Goal: Task Accomplishment & Management: Use online tool/utility

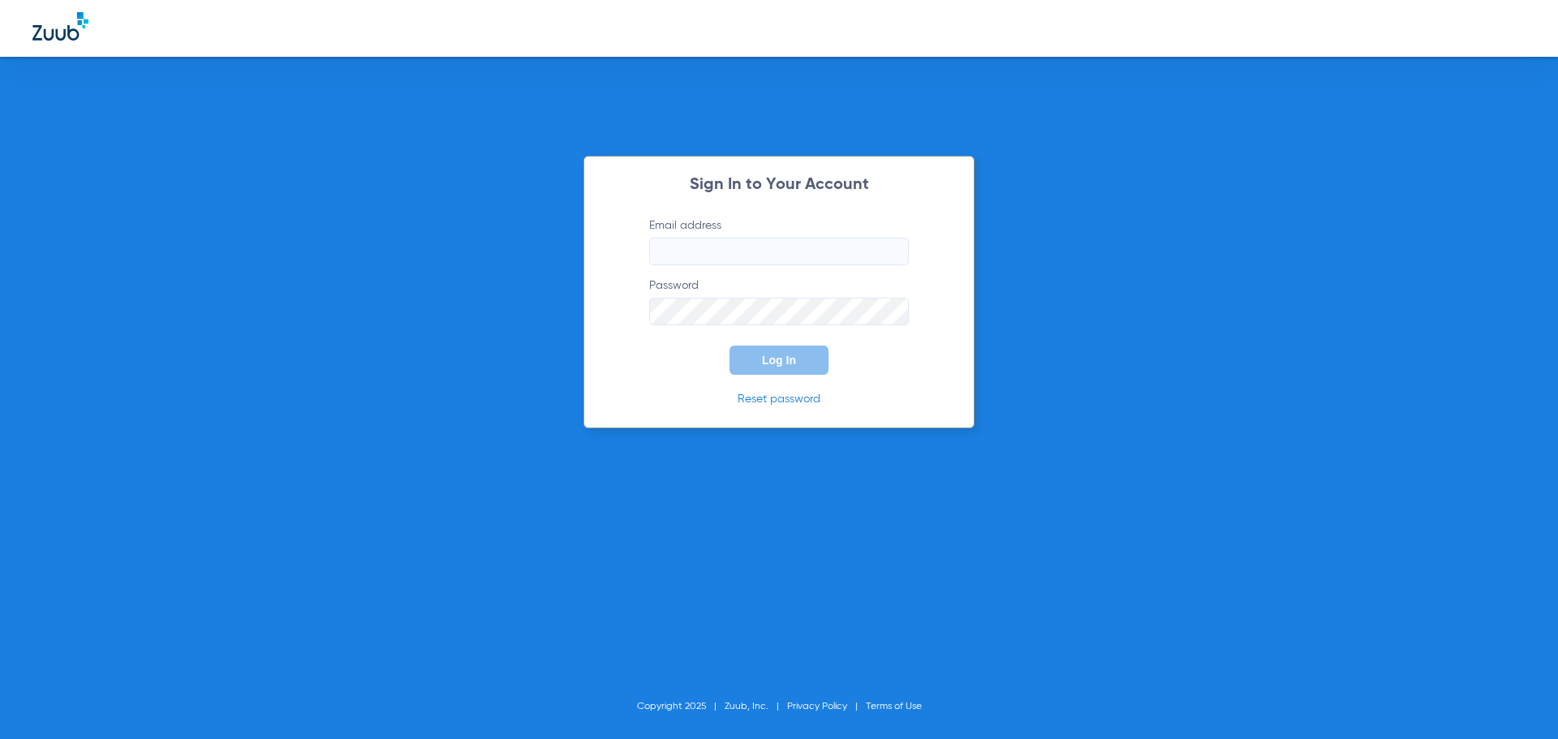
click at [674, 247] on input "Email address" at bounding box center [779, 252] width 260 height 28
paste input "[EMAIL_ADDRESS][DOMAIN_NAME]"
type input "[EMAIL_ADDRESS][DOMAIN_NAME]"
click at [769, 361] on span "Log In" at bounding box center [779, 360] width 34 height 13
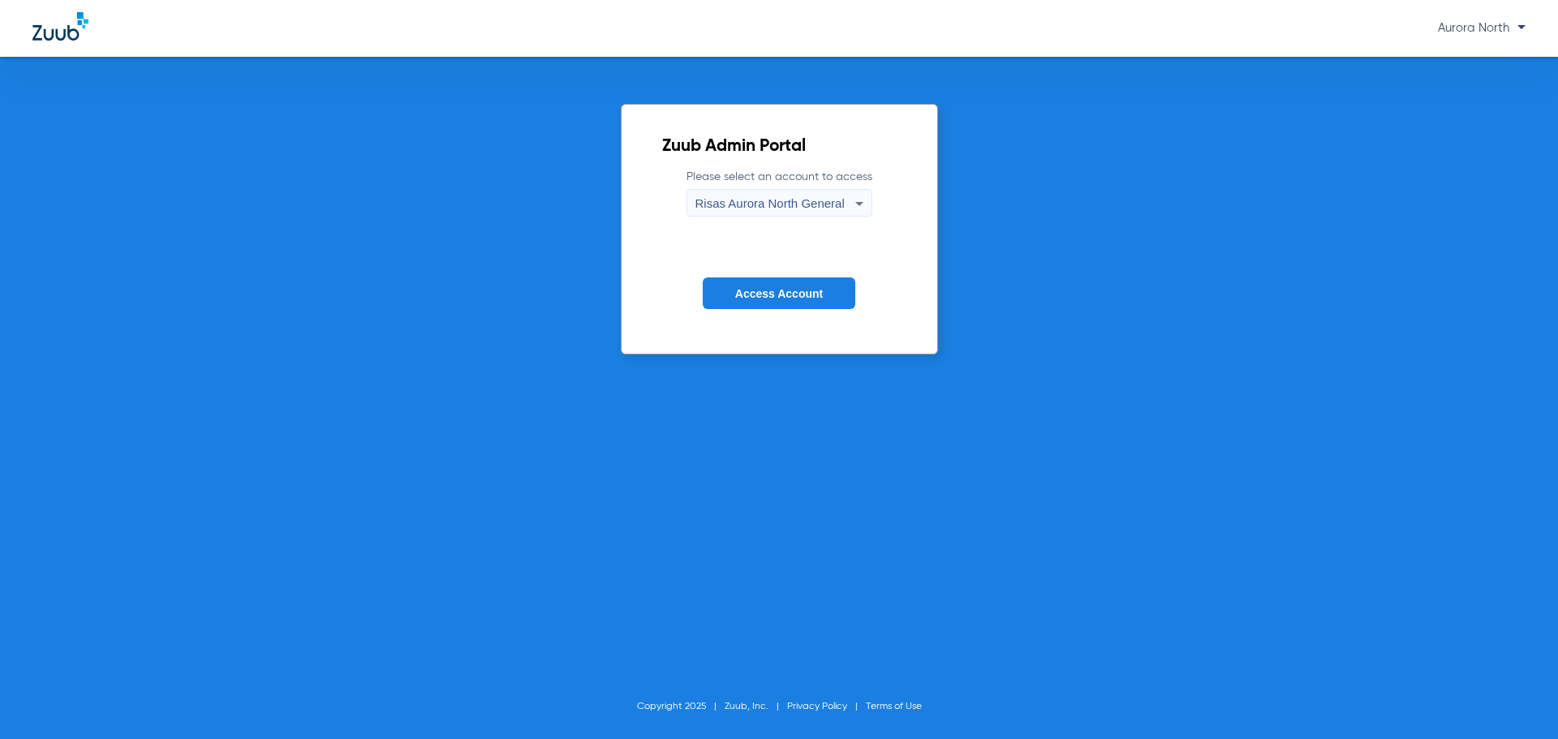
click at [814, 200] on span "Risas Aurora North General" at bounding box center [769, 203] width 149 height 14
click at [814, 200] on div at bounding box center [779, 369] width 1558 height 739
click at [815, 301] on button "Access Account" at bounding box center [779, 294] width 153 height 32
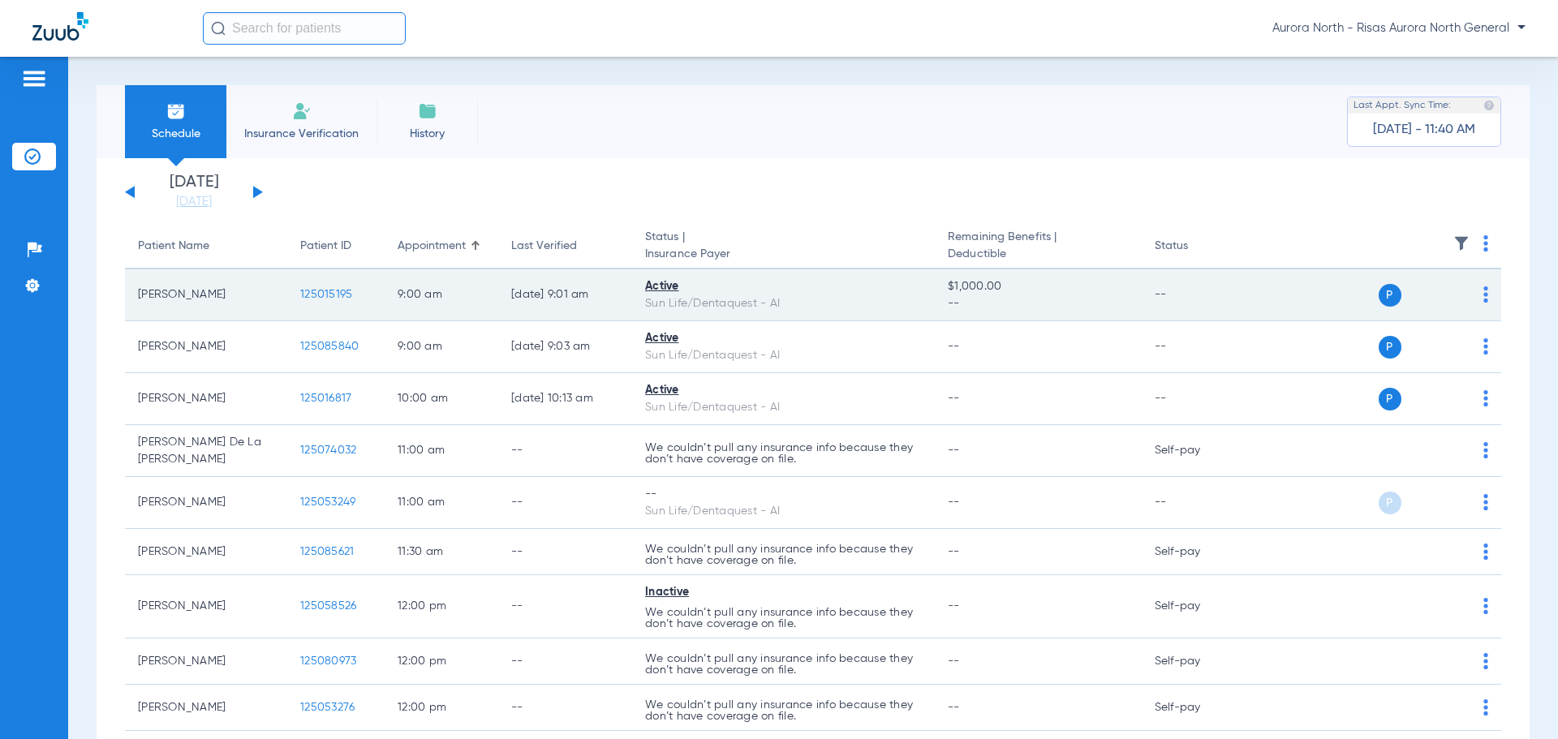
click at [1387, 300] on span "P" at bounding box center [1390, 295] width 23 height 23
click at [1380, 295] on span "P" at bounding box center [1390, 295] width 23 height 23
click at [659, 288] on div "Active" at bounding box center [783, 286] width 277 height 17
click at [1480, 292] on td "P S" at bounding box center [1376, 295] width 251 height 52
click at [1484, 293] on img at bounding box center [1486, 294] width 5 height 16
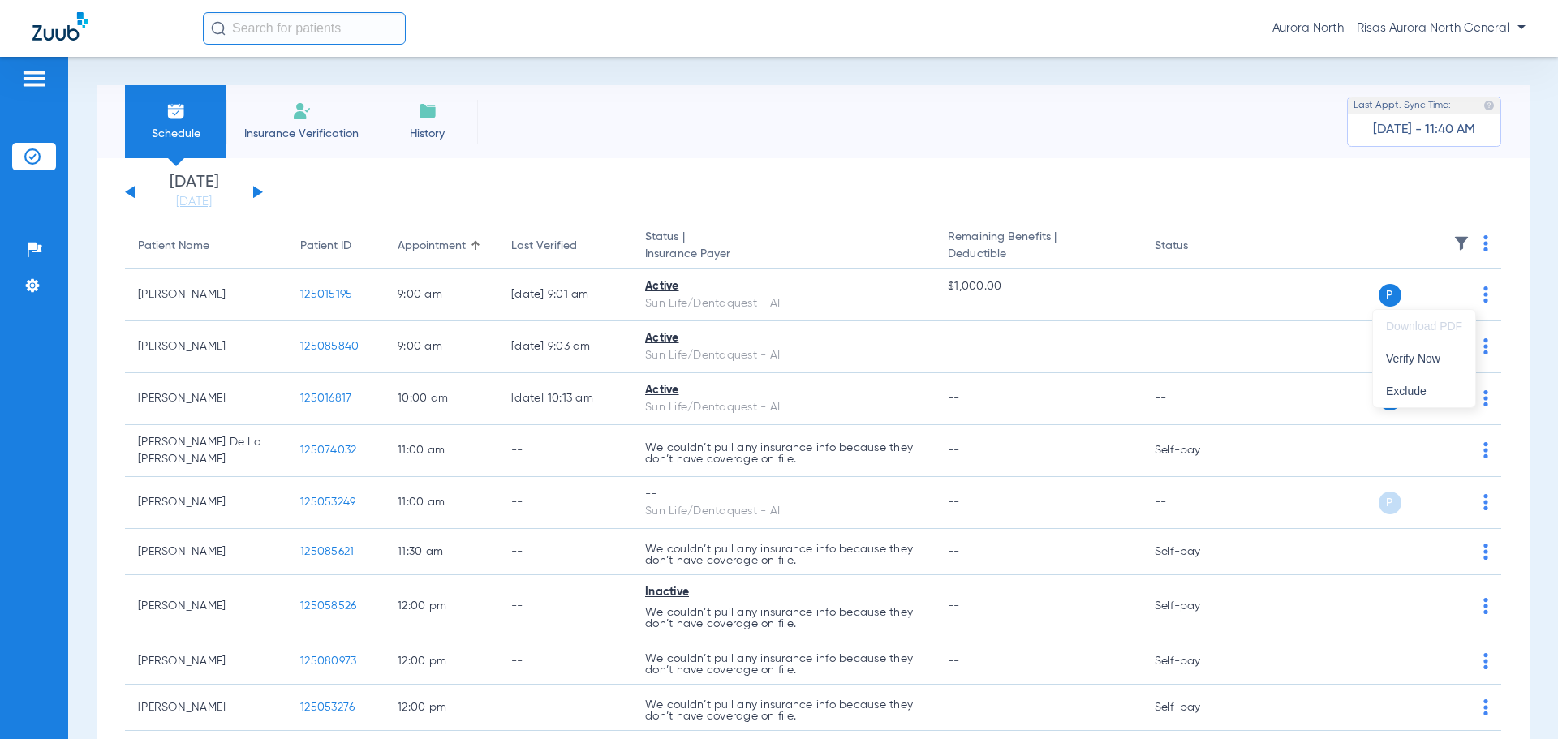
click at [950, 174] on div at bounding box center [779, 369] width 1558 height 739
click at [315, 136] on span "Insurance Verification" at bounding box center [302, 134] width 126 height 16
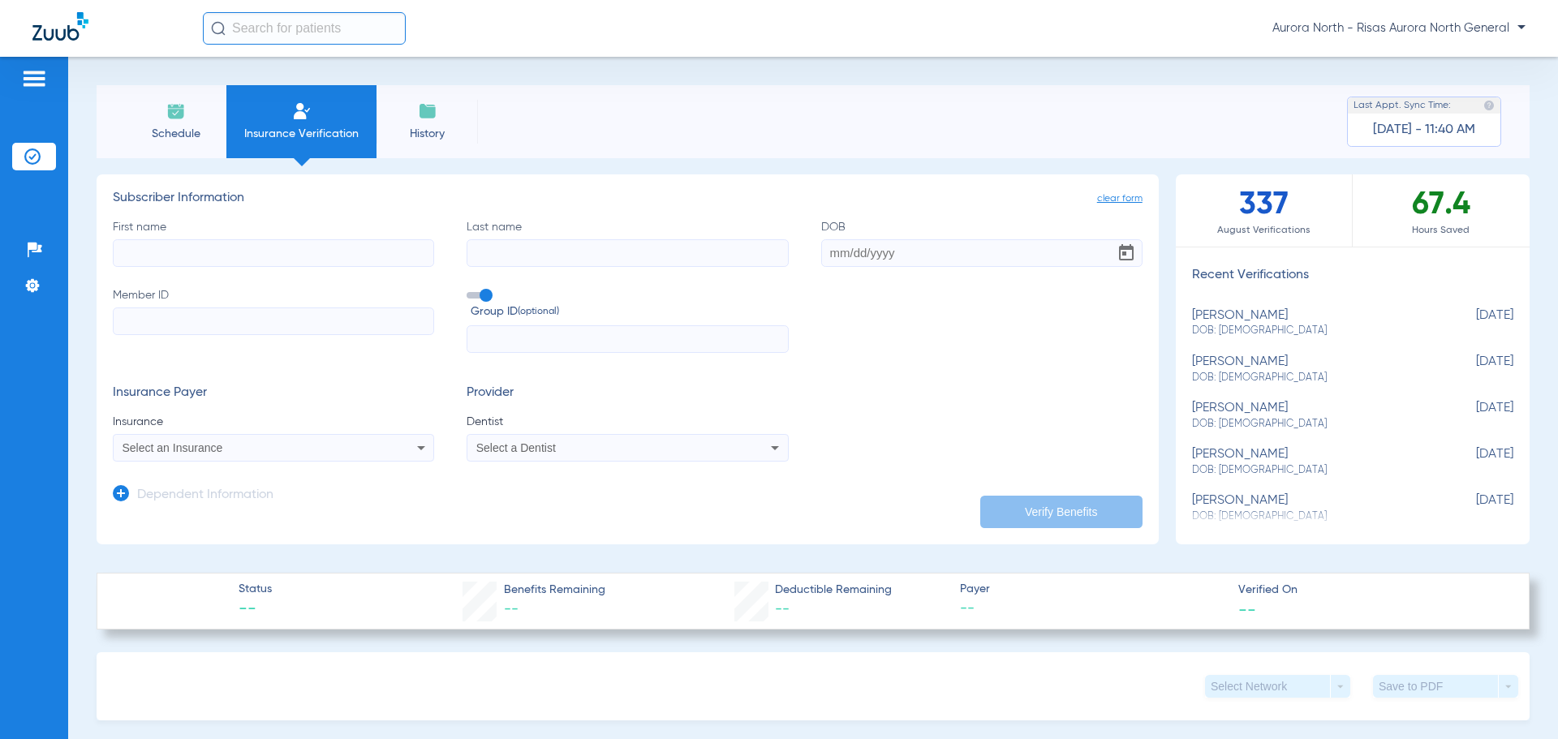
click at [175, 120] on img at bounding box center [175, 110] width 19 height 19
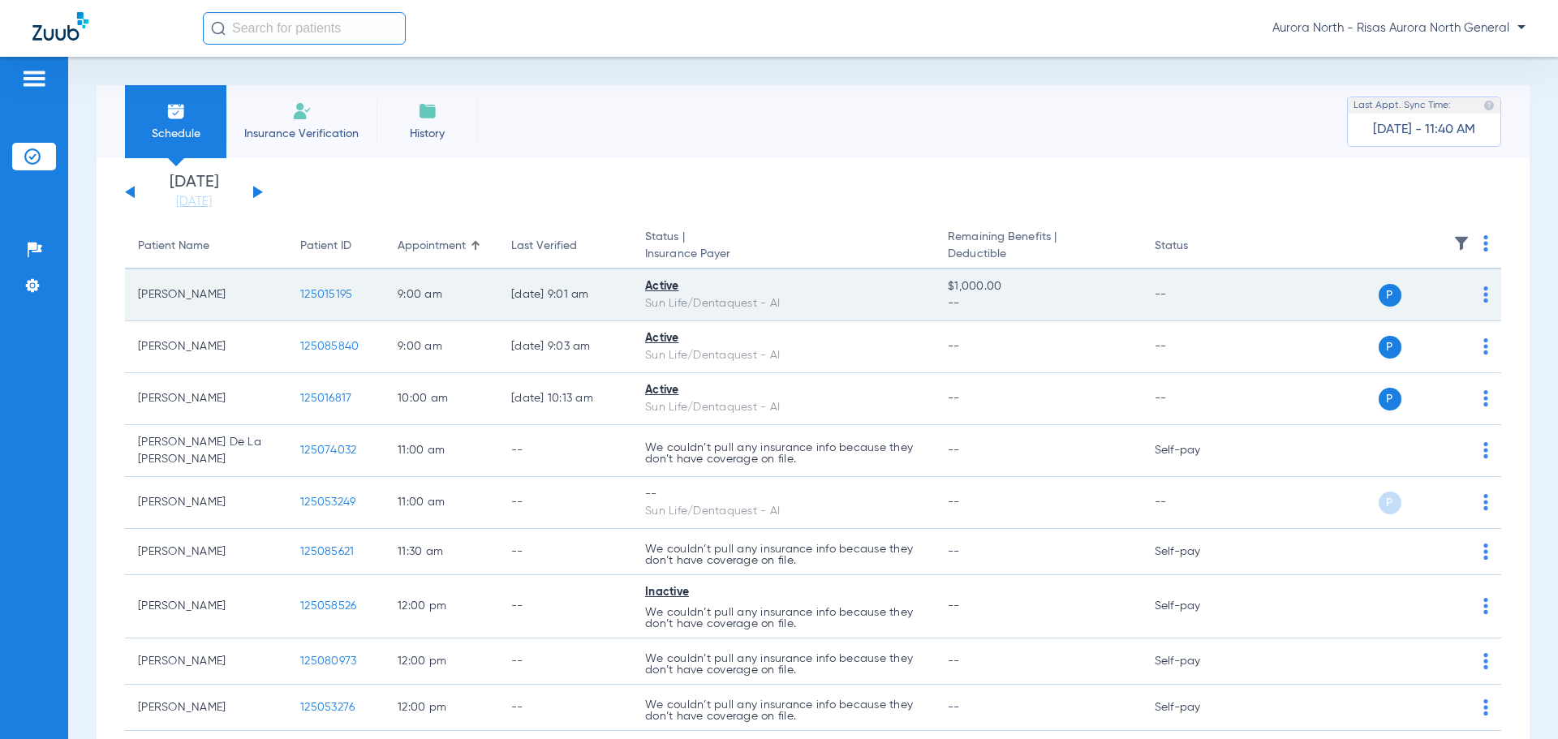
click at [658, 287] on div "Active" at bounding box center [783, 286] width 277 height 17
click at [665, 302] on div "Sun Life/Dentaquest - AI" at bounding box center [783, 303] width 277 height 17
click at [439, 287] on td "9:00 AM" at bounding box center [442, 295] width 114 height 52
click at [308, 298] on span "125015195" at bounding box center [326, 294] width 52 height 11
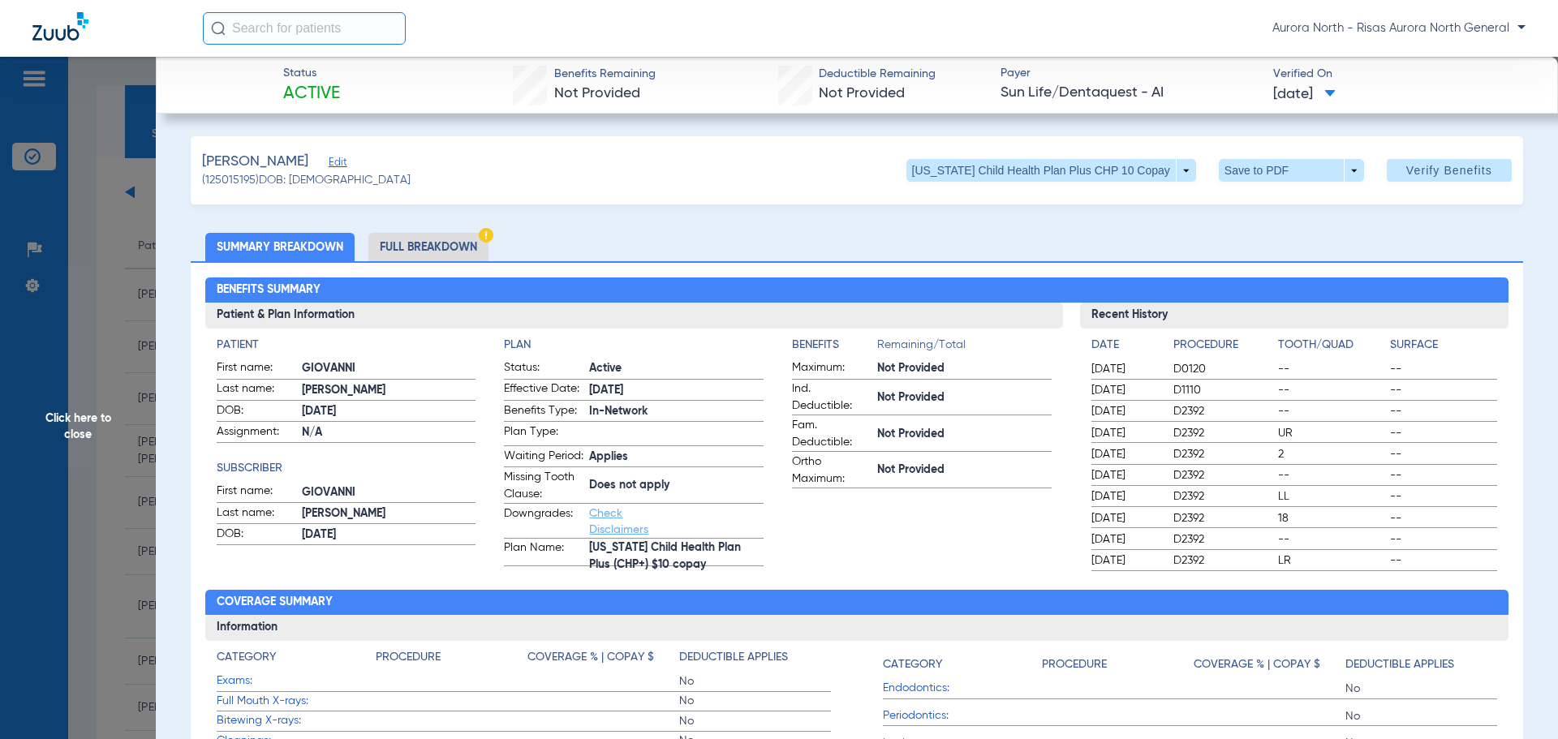
click at [105, 408] on span "Click here to close" at bounding box center [78, 426] width 156 height 739
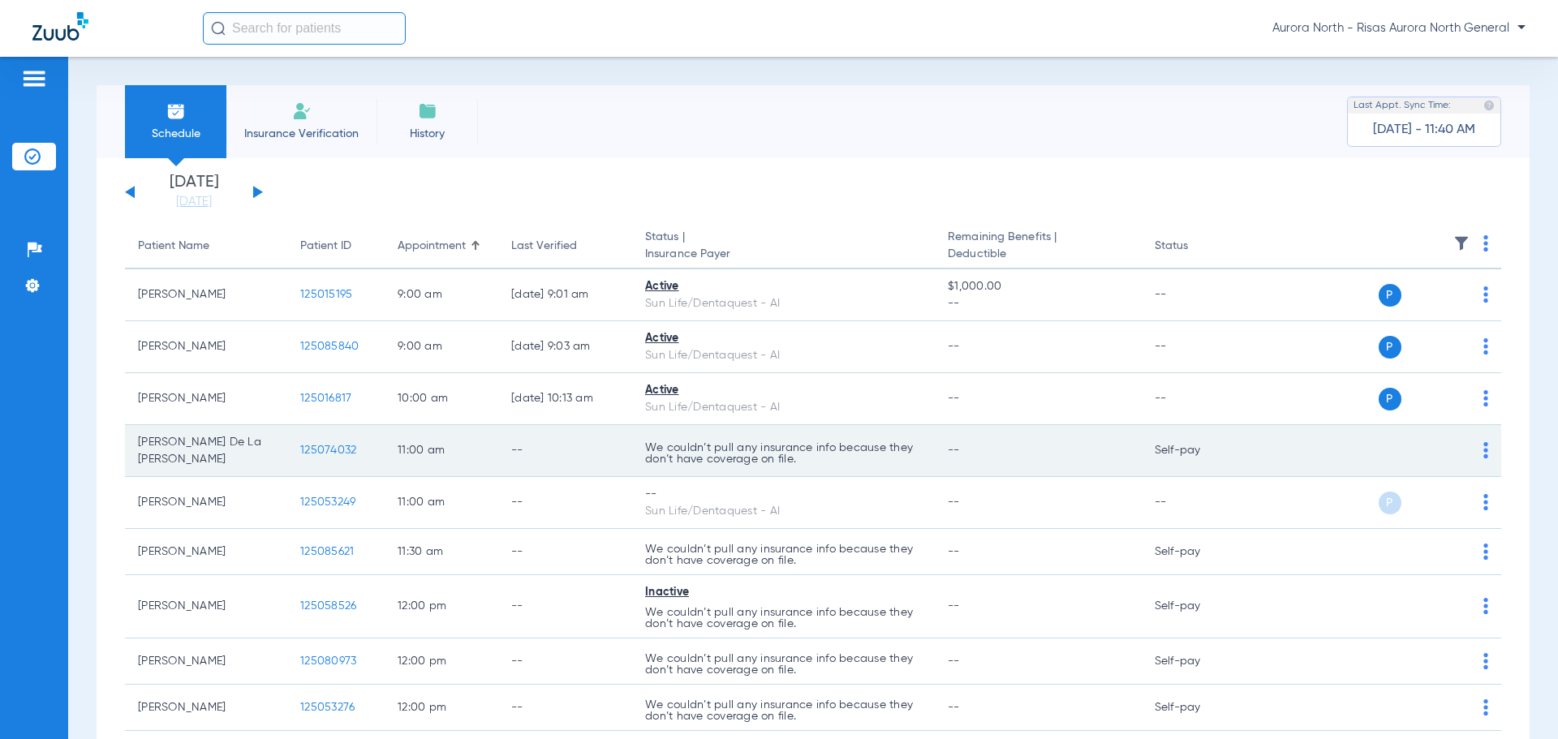
click at [1479, 441] on td "P S" at bounding box center [1376, 451] width 251 height 52
click at [1476, 444] on td "P S" at bounding box center [1376, 451] width 251 height 52
click at [1484, 455] on img at bounding box center [1486, 450] width 5 height 16
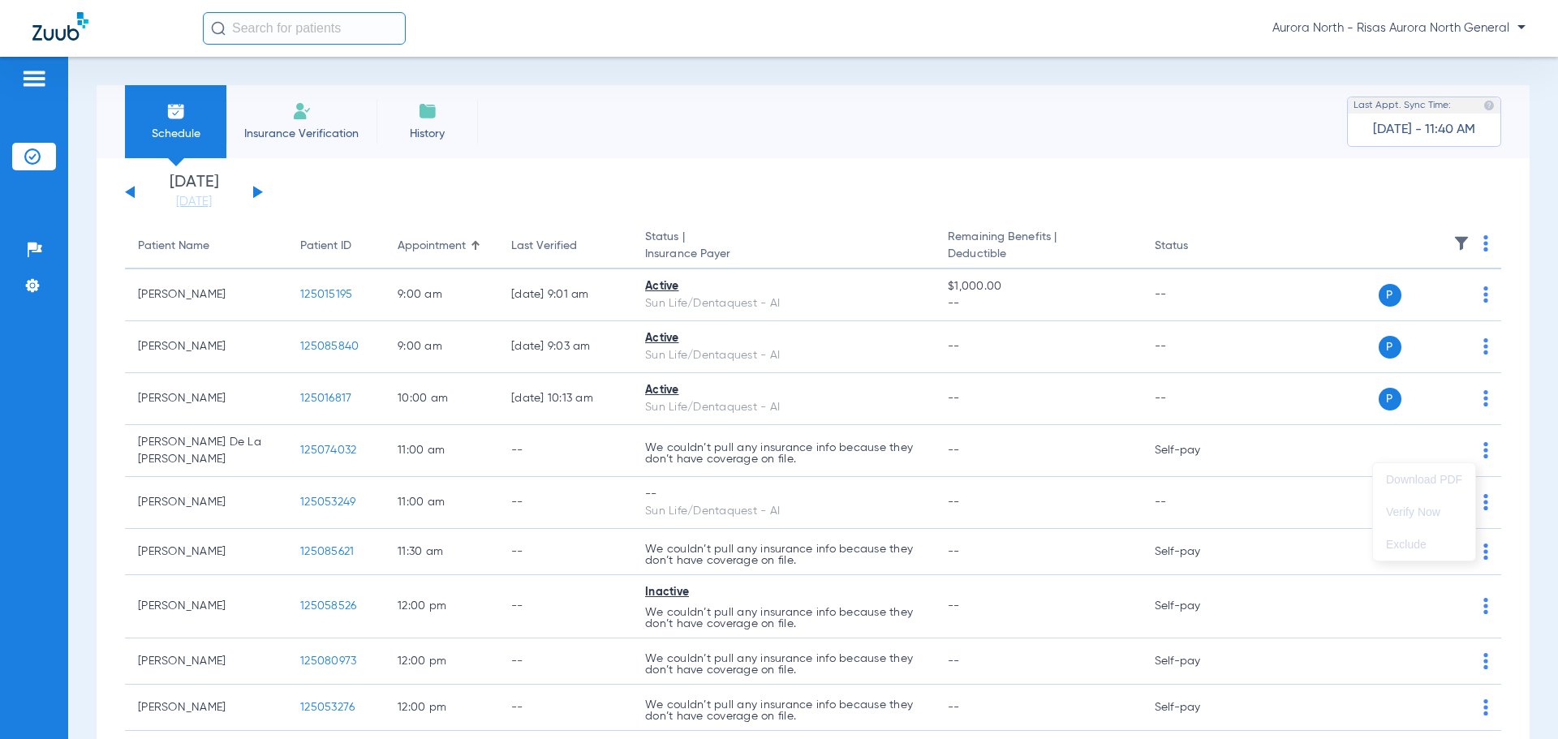
click at [1279, 434] on div at bounding box center [779, 369] width 1558 height 739
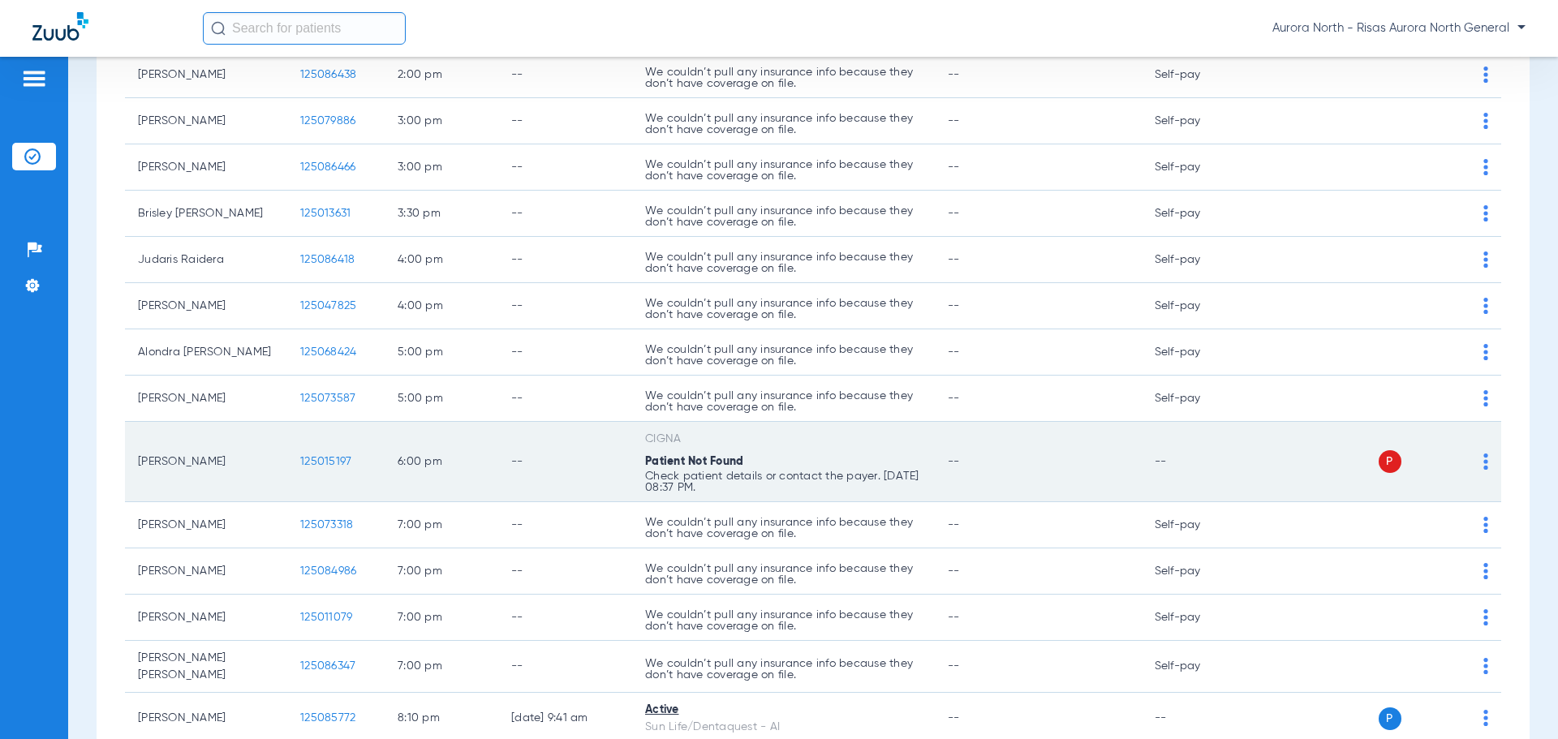
scroll to position [812, 0]
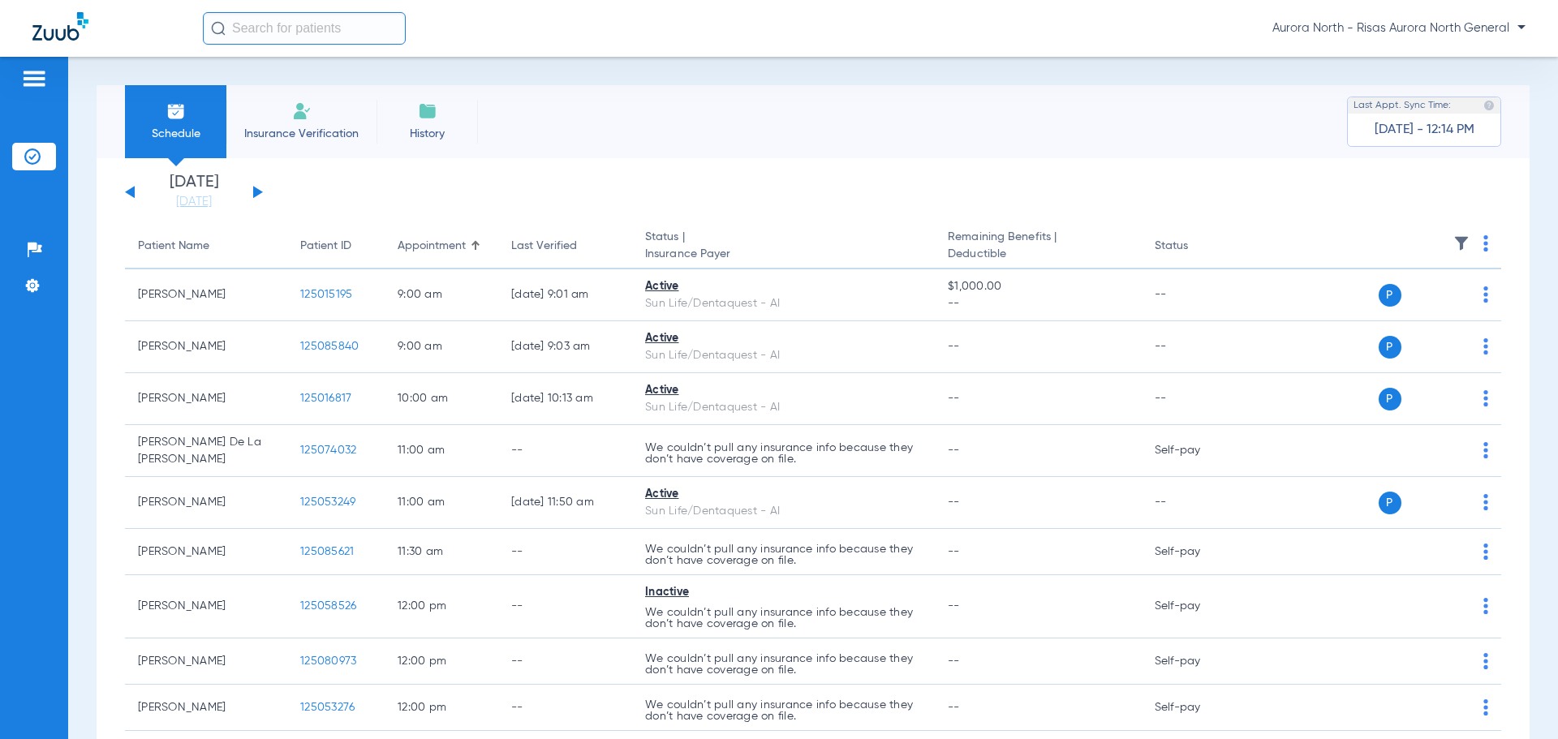
click at [753, 131] on div "Schedule Insurance Verification History Last Appt. Sync Time: [DATE] - 12:14 PM" at bounding box center [813, 121] width 1433 height 73
click at [939, 43] on div "Aurora North - Risas Aurora North General" at bounding box center [864, 28] width 1323 height 32
